Goal: Task Accomplishment & Management: Use online tool/utility

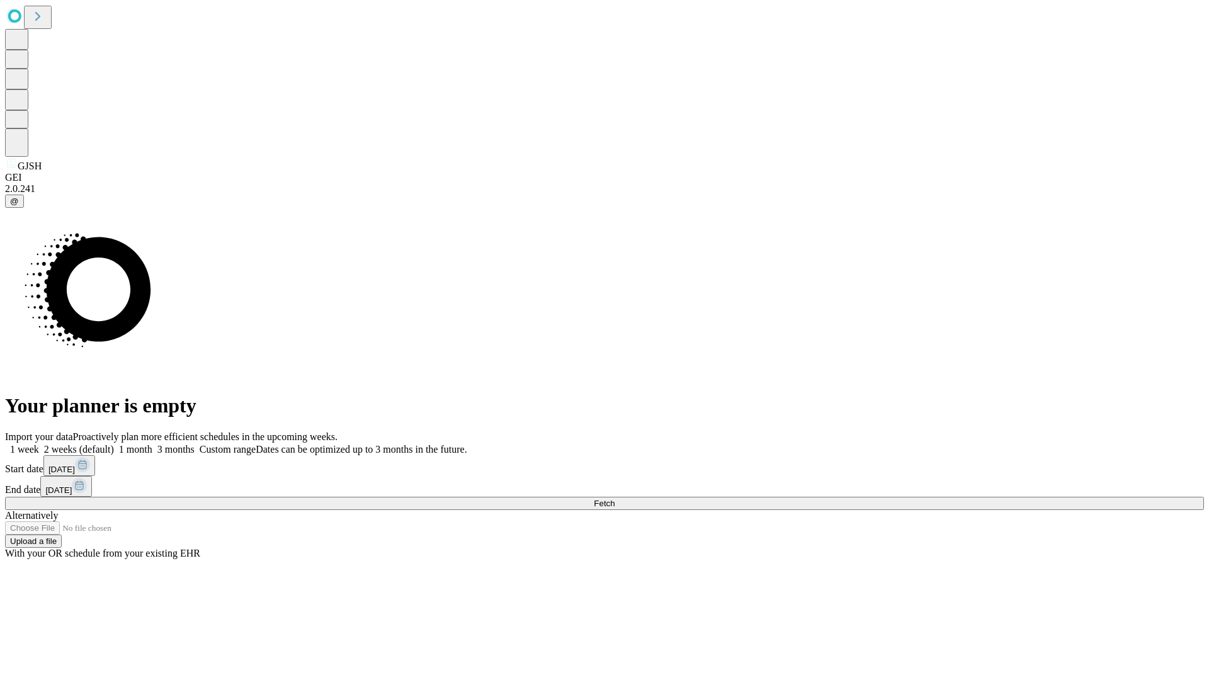
click at [614, 499] on span "Fetch" at bounding box center [604, 503] width 21 height 9
